Goal: Task Accomplishment & Management: Manage account settings

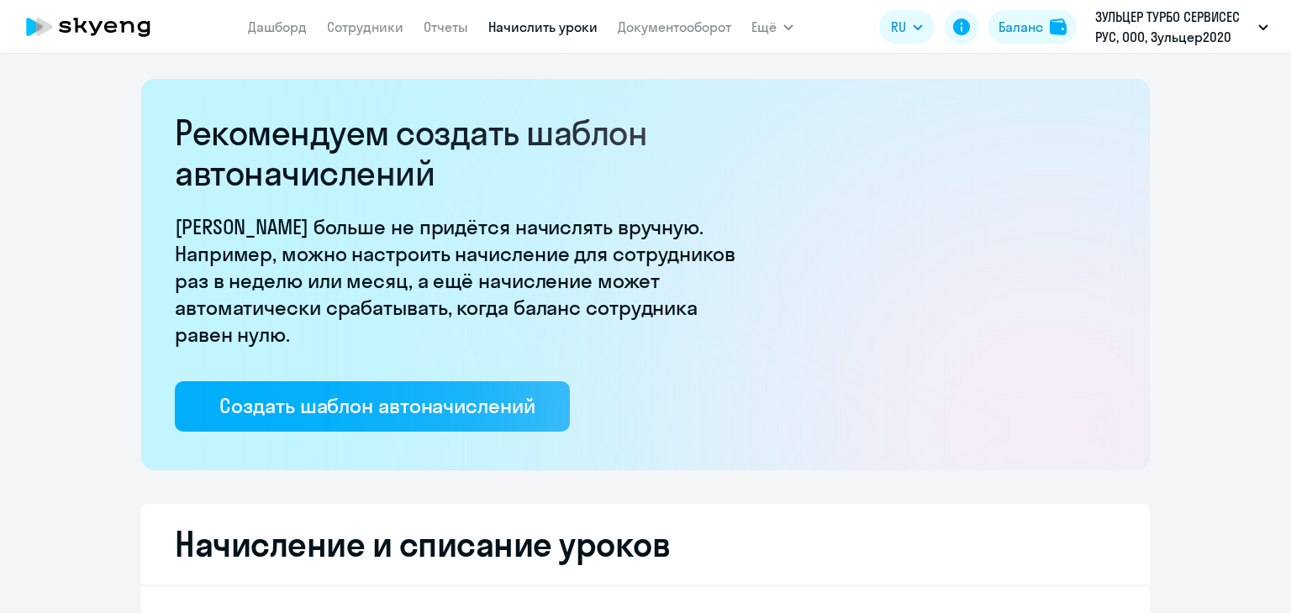
select select "10"
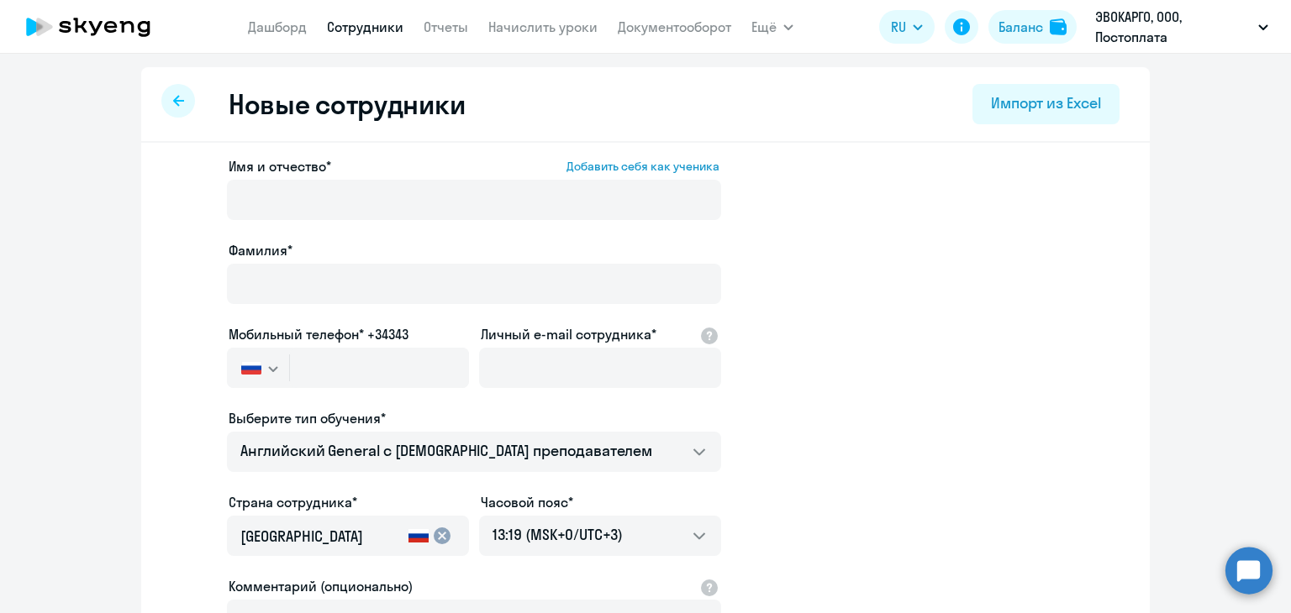
select select "english_adult_not_native_speaker"
select select "3"
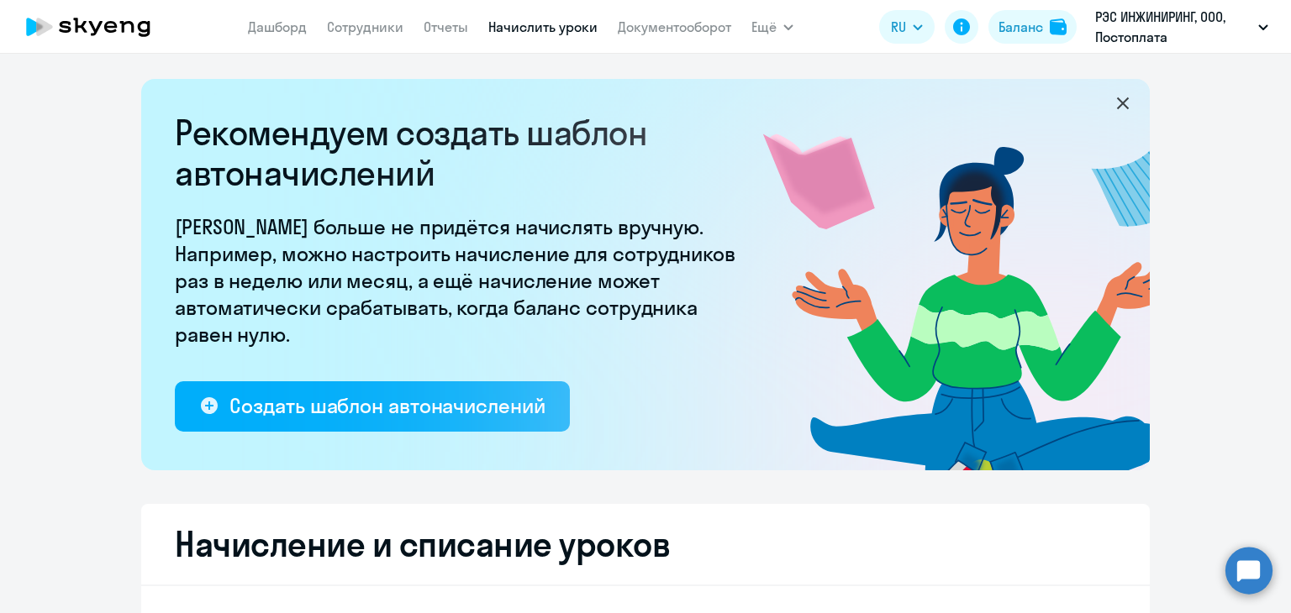
select select "10"
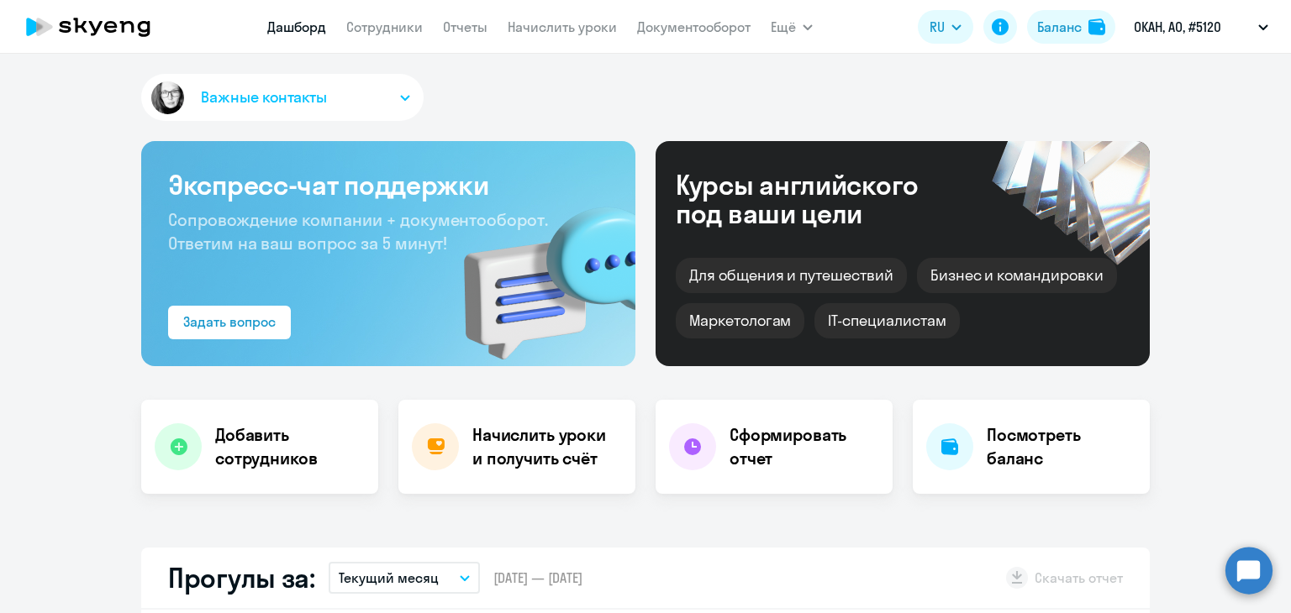
select select "30"
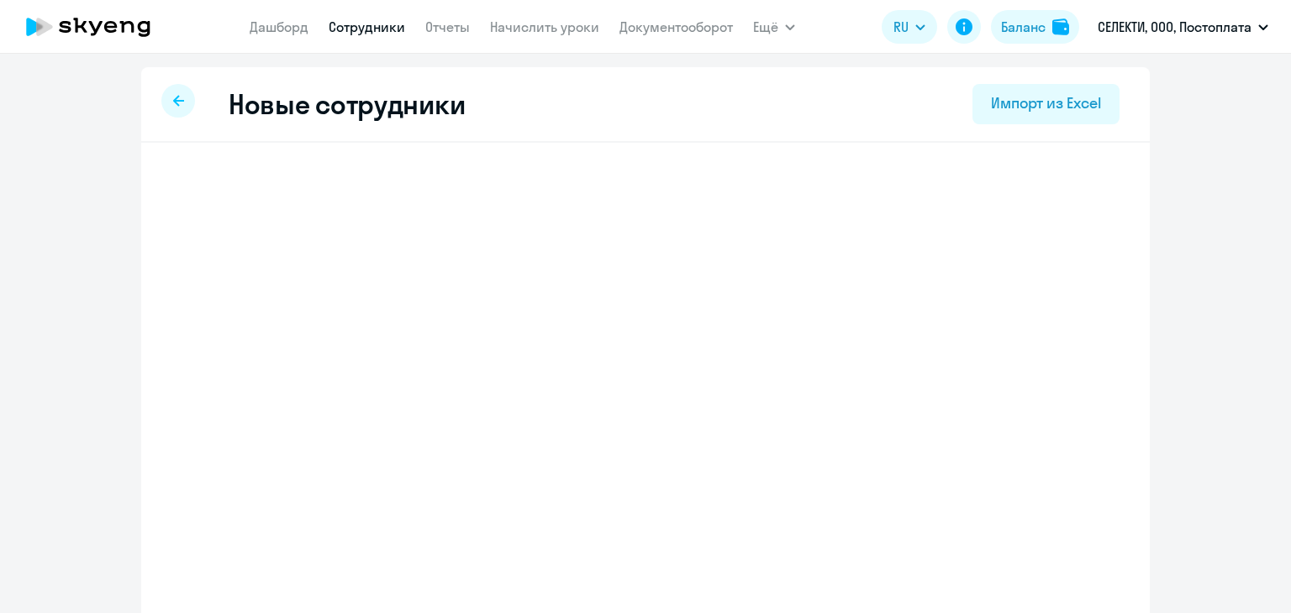
select select "english_adult_not_native_speaker"
select select "3"
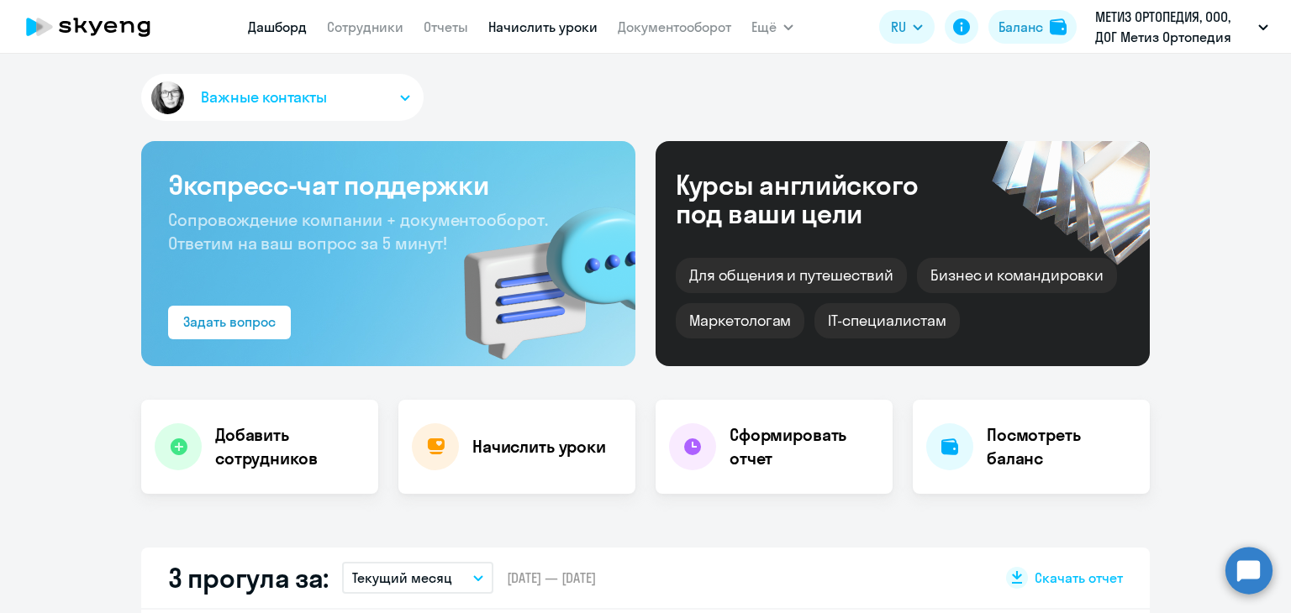
click at [541, 25] on link "Начислить уроки" at bounding box center [542, 26] width 109 height 17
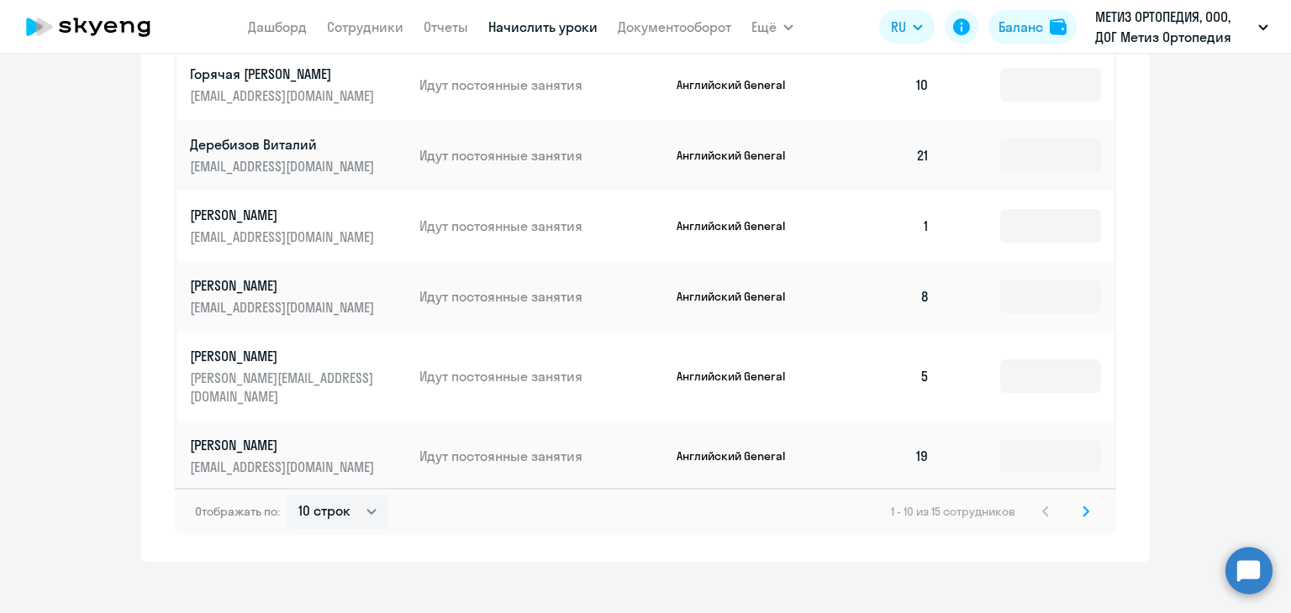
scroll to position [1040, 0]
click at [328, 509] on select "10 строк 30 строк 50 строк" at bounding box center [338, 511] width 102 height 34
select select "30"
click at [287, 494] on select "10 строк 30 строк 50 строк" at bounding box center [338, 511] width 102 height 34
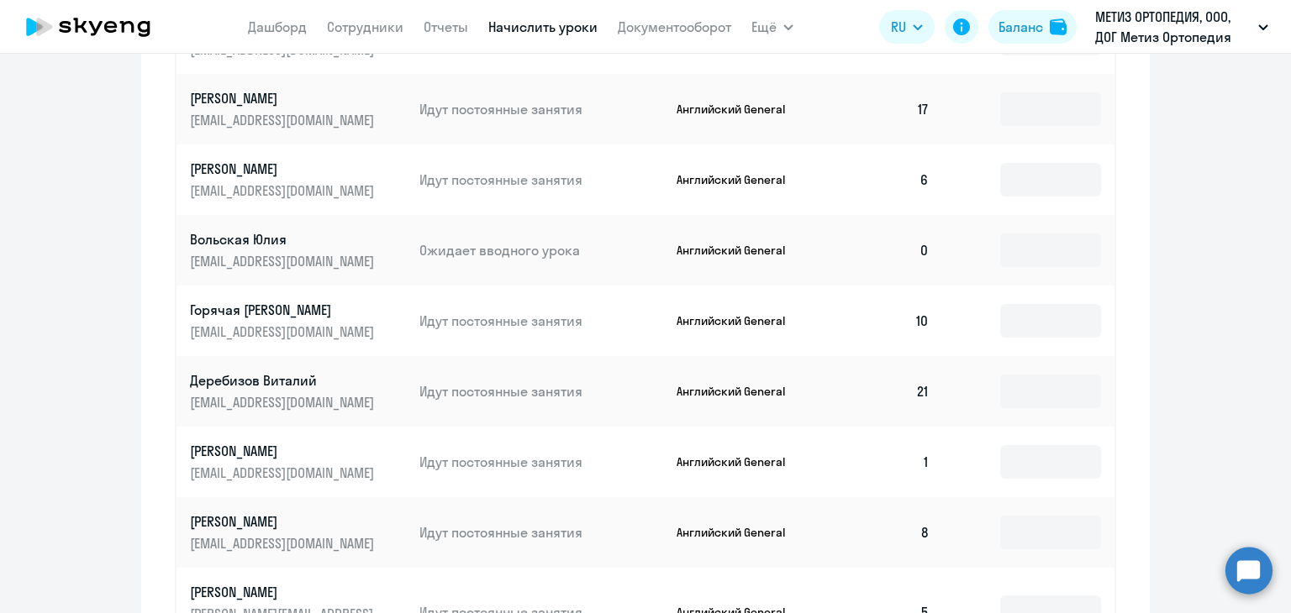
scroll to position [719, 0]
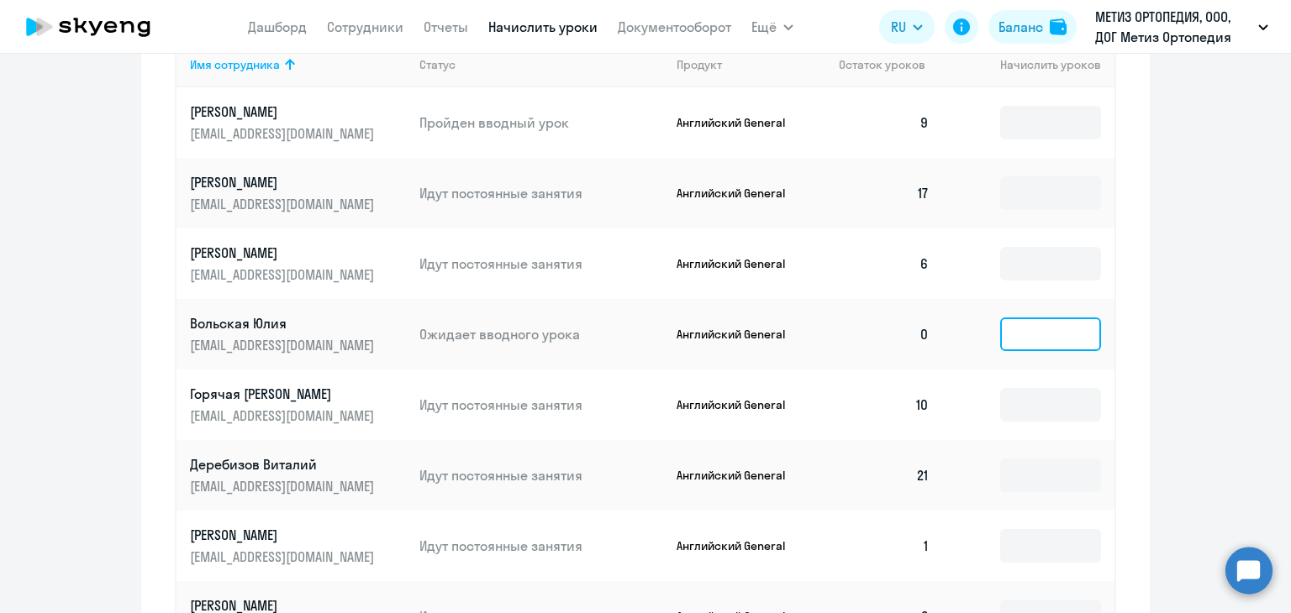
click at [1004, 330] on input at bounding box center [1050, 335] width 101 height 34
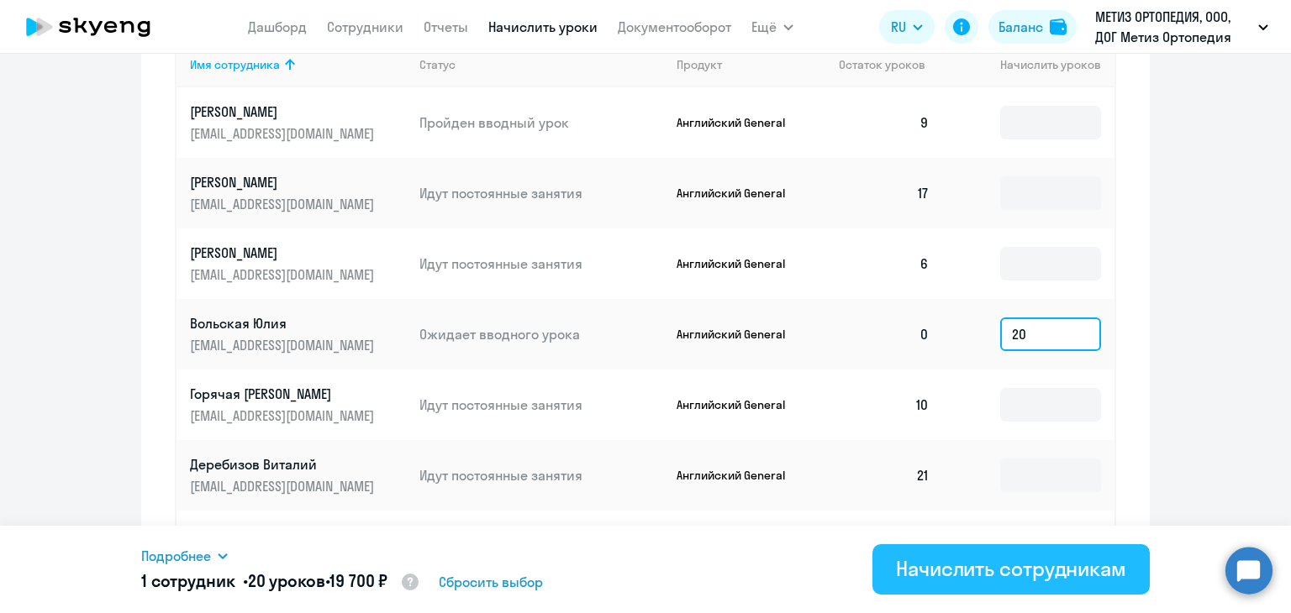
type input "20"
click at [926, 576] on div "Начислить сотрудникам" at bounding box center [1011, 568] width 230 height 27
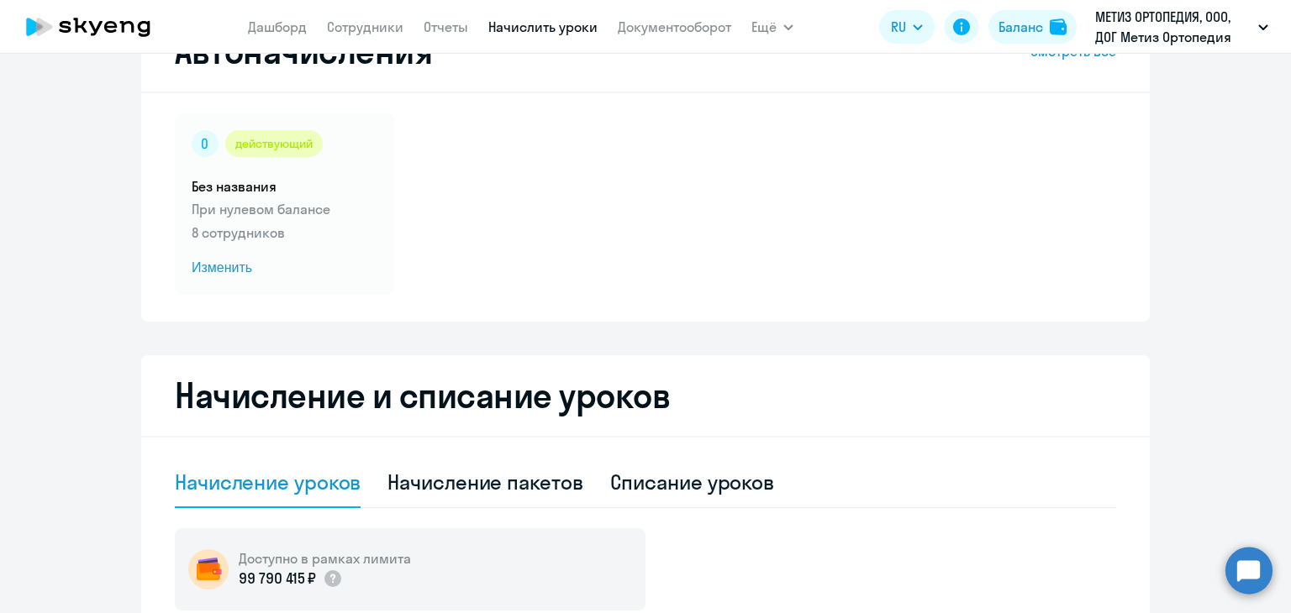
scroll to position [0, 0]
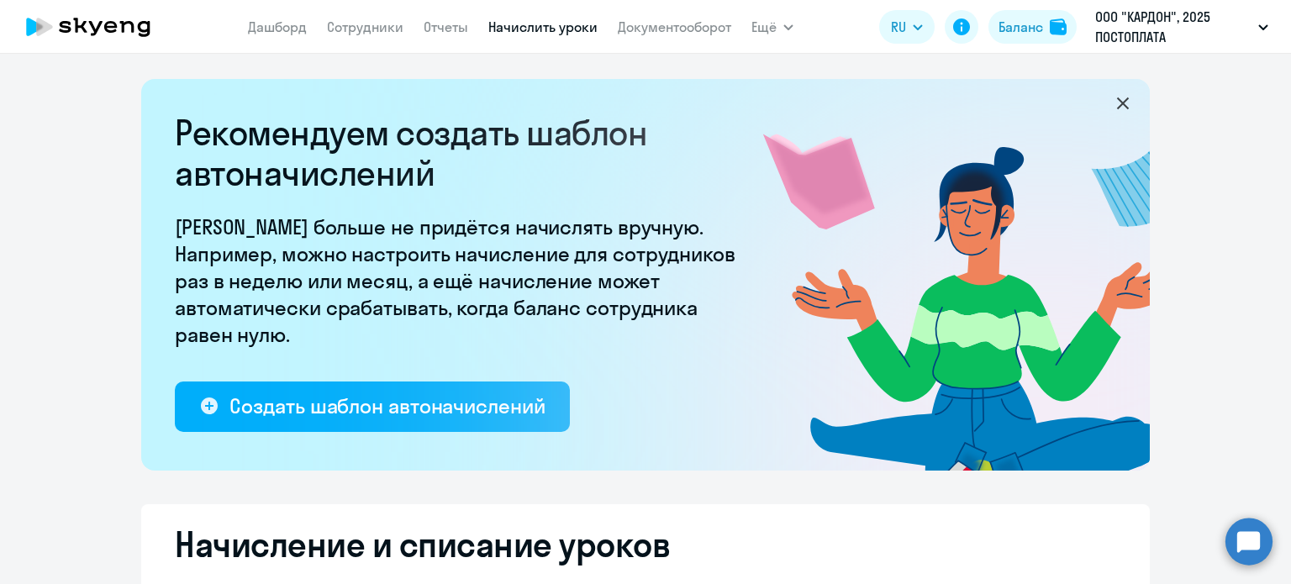
select select "10"
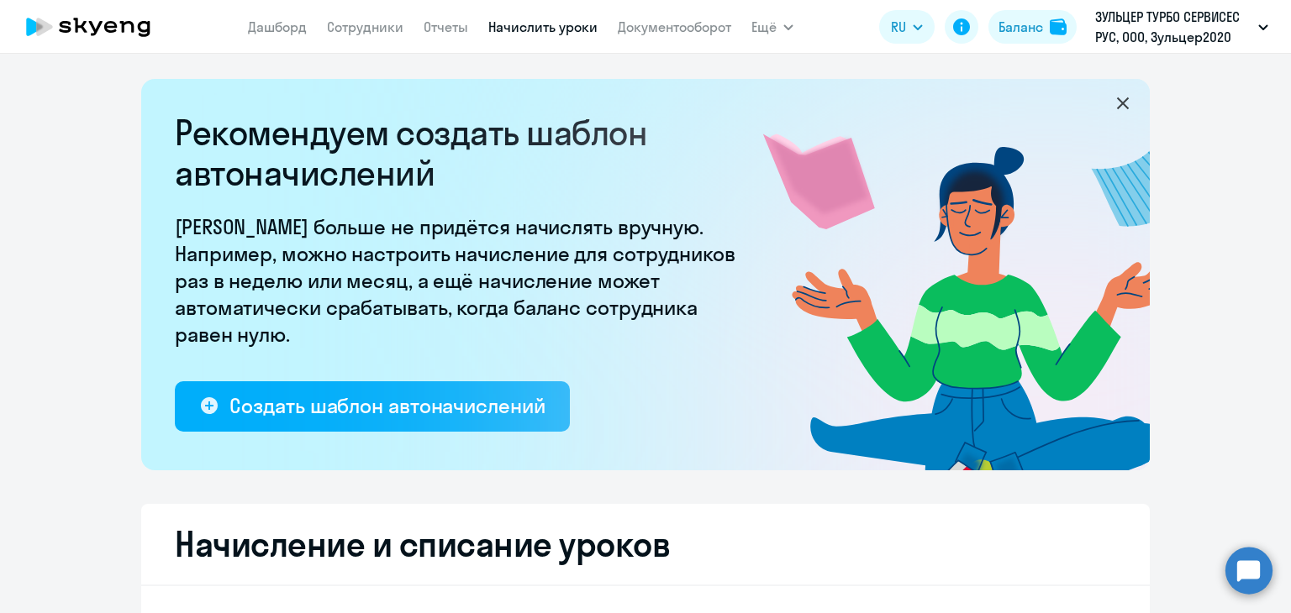
select select "10"
